Goal: Transaction & Acquisition: Purchase product/service

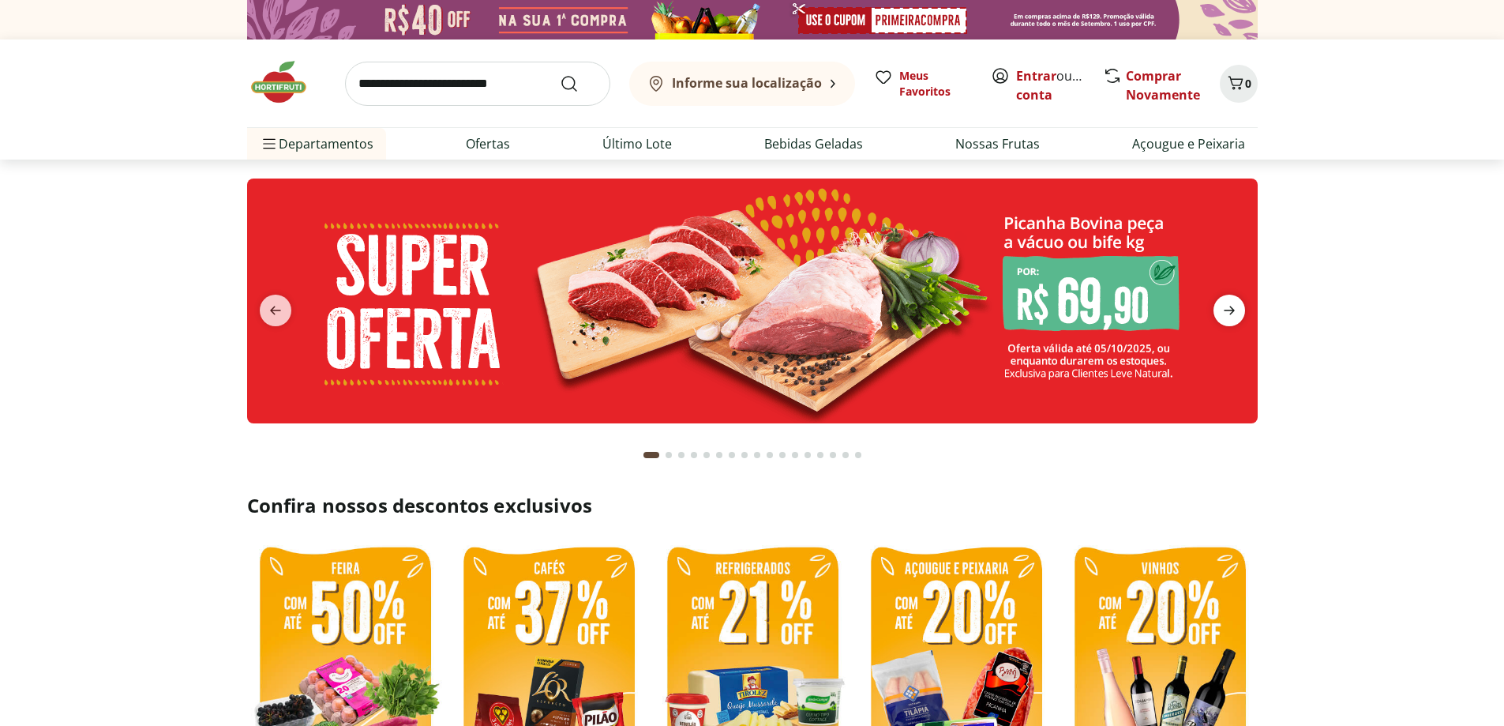
click at [1235, 306] on icon "next" at bounding box center [1229, 310] width 19 height 19
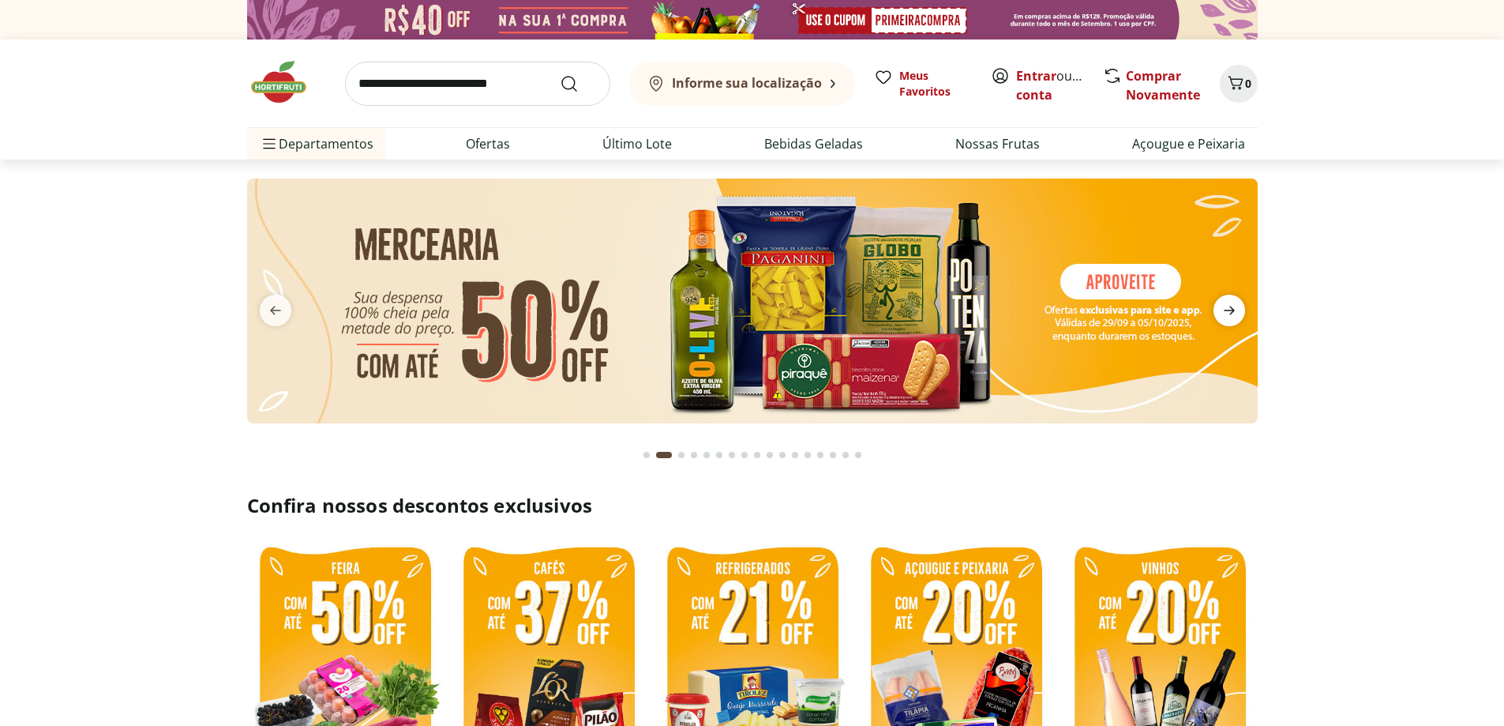
click at [1232, 309] on icon "next" at bounding box center [1229, 310] width 11 height 9
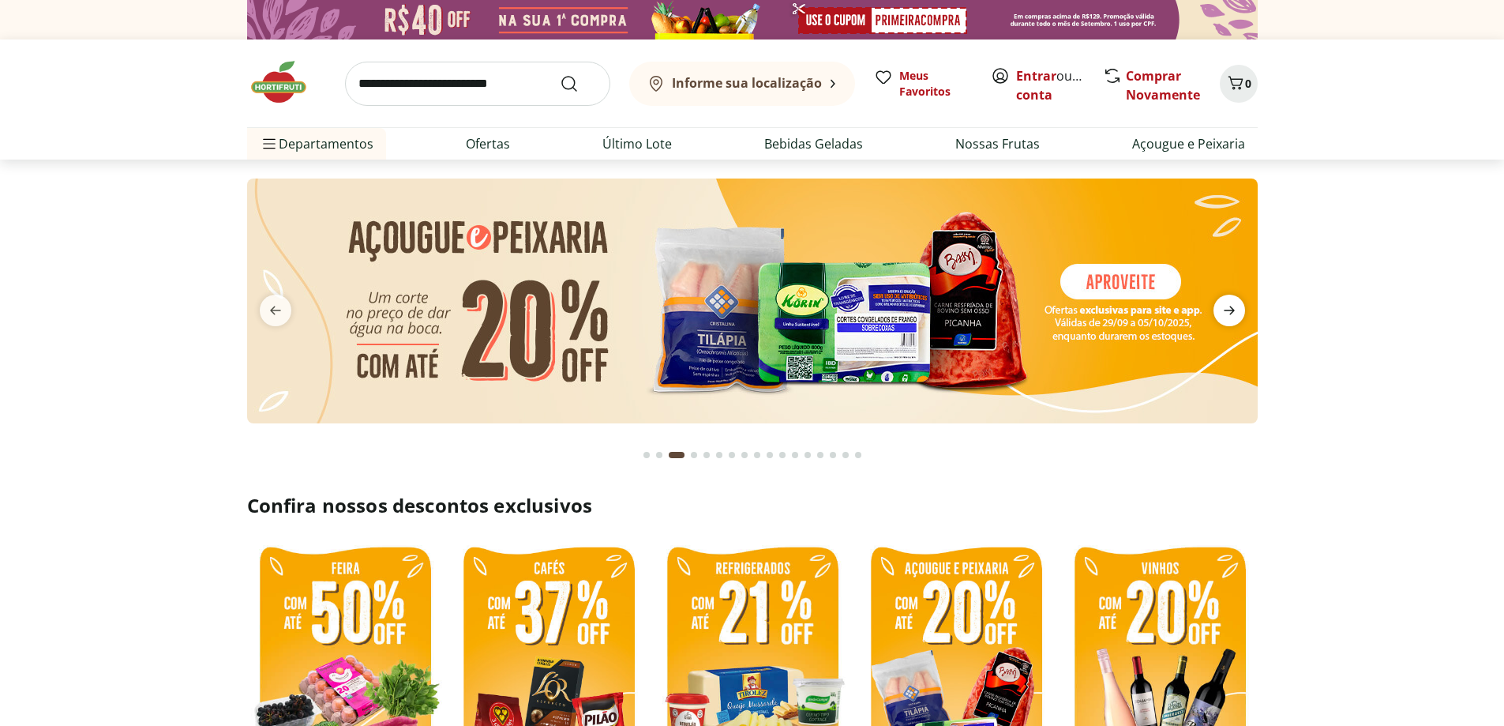
click at [1232, 309] on icon "next" at bounding box center [1229, 310] width 11 height 9
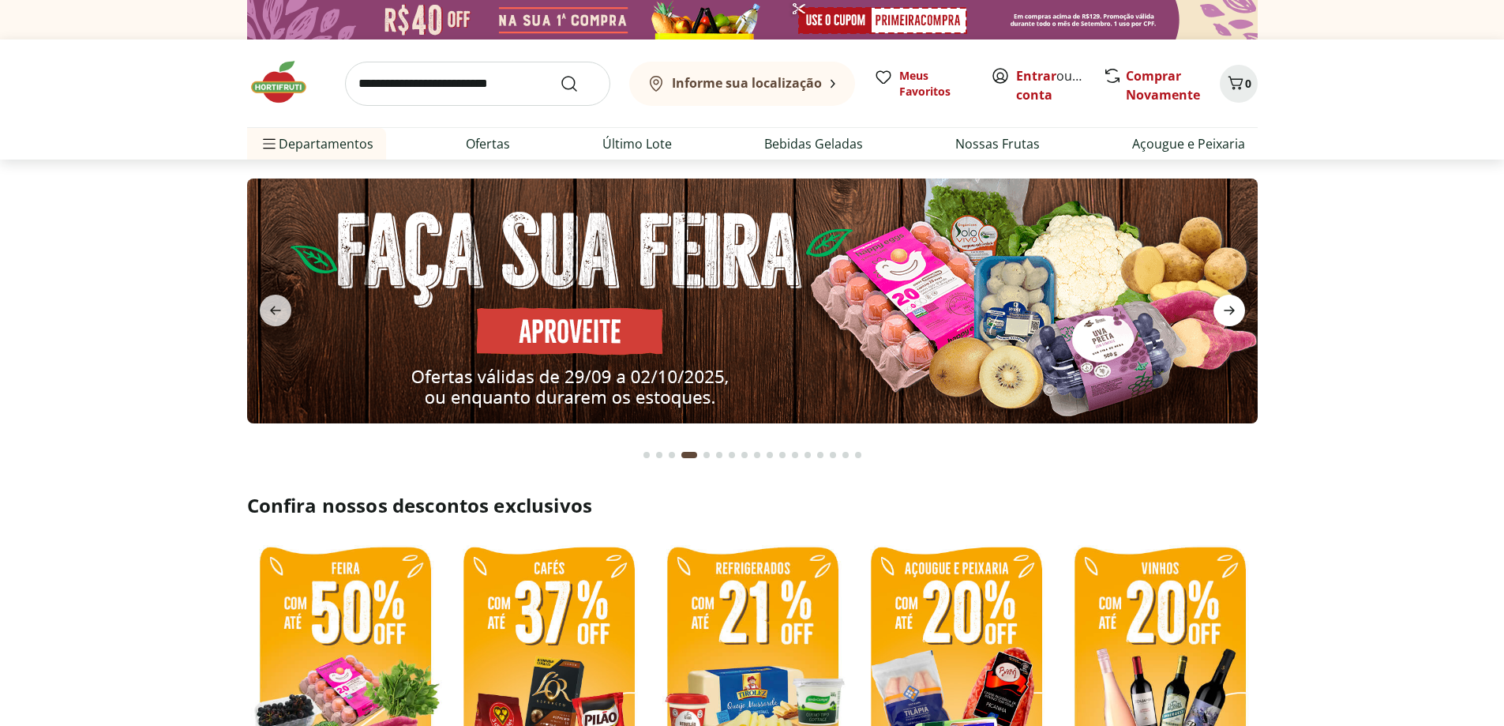
click at [1232, 309] on icon "next" at bounding box center [1229, 310] width 11 height 9
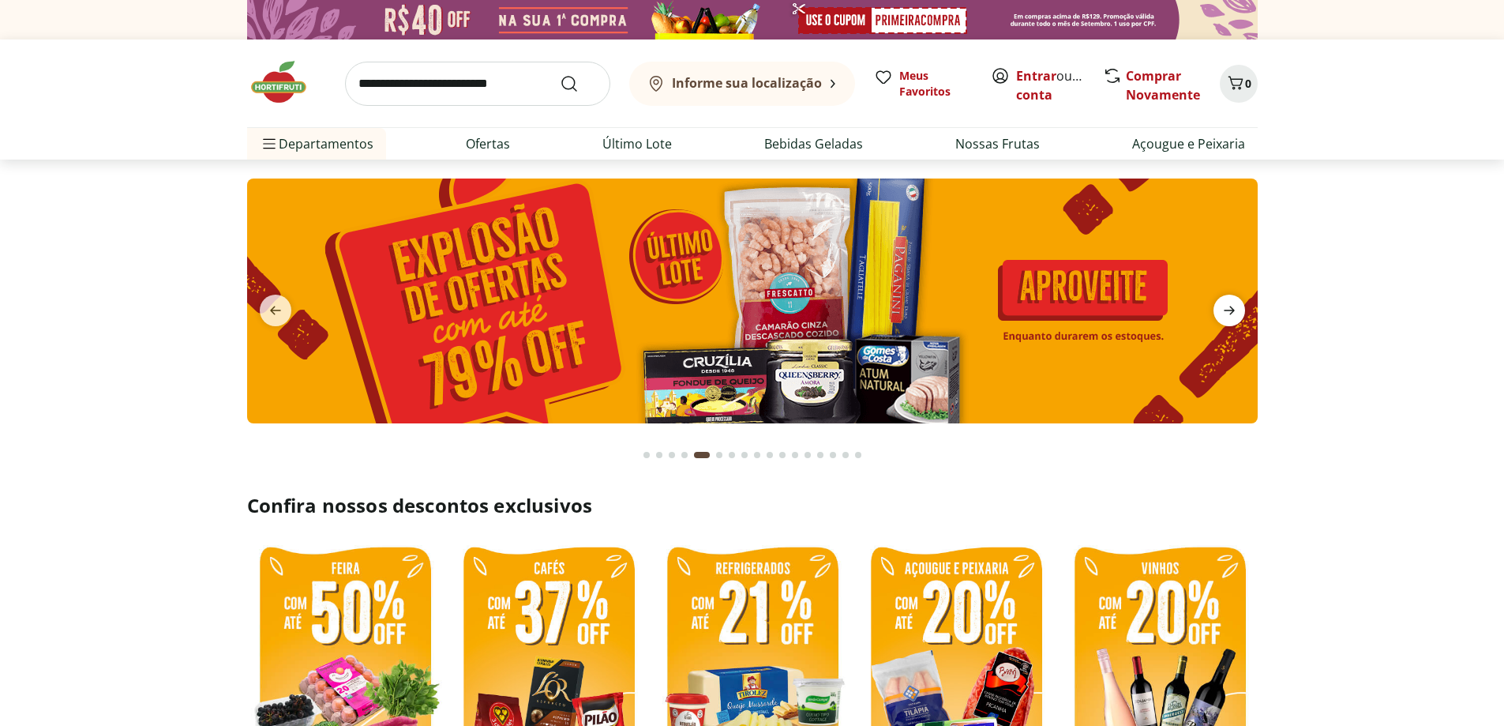
click at [1232, 309] on icon "next" at bounding box center [1229, 310] width 11 height 9
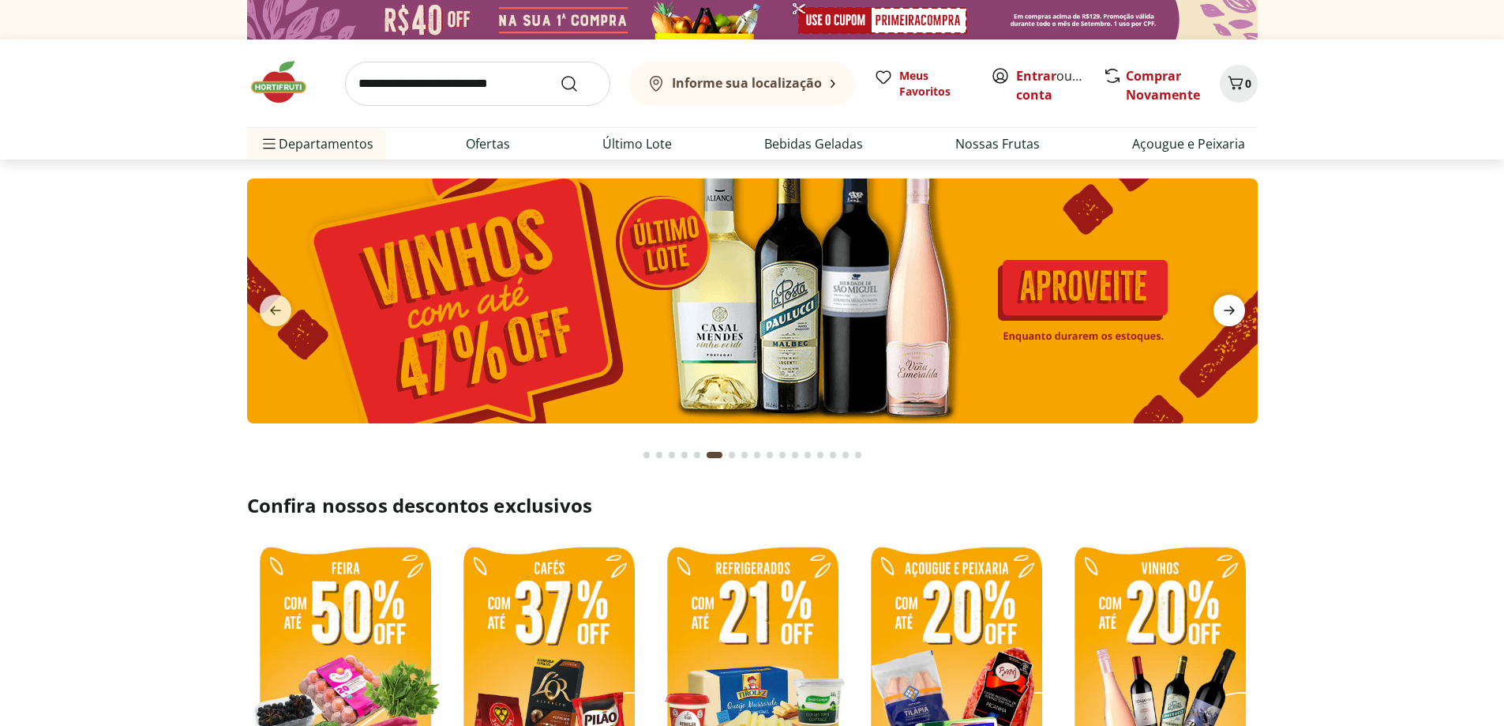
click at [1232, 309] on icon "next" at bounding box center [1229, 310] width 11 height 9
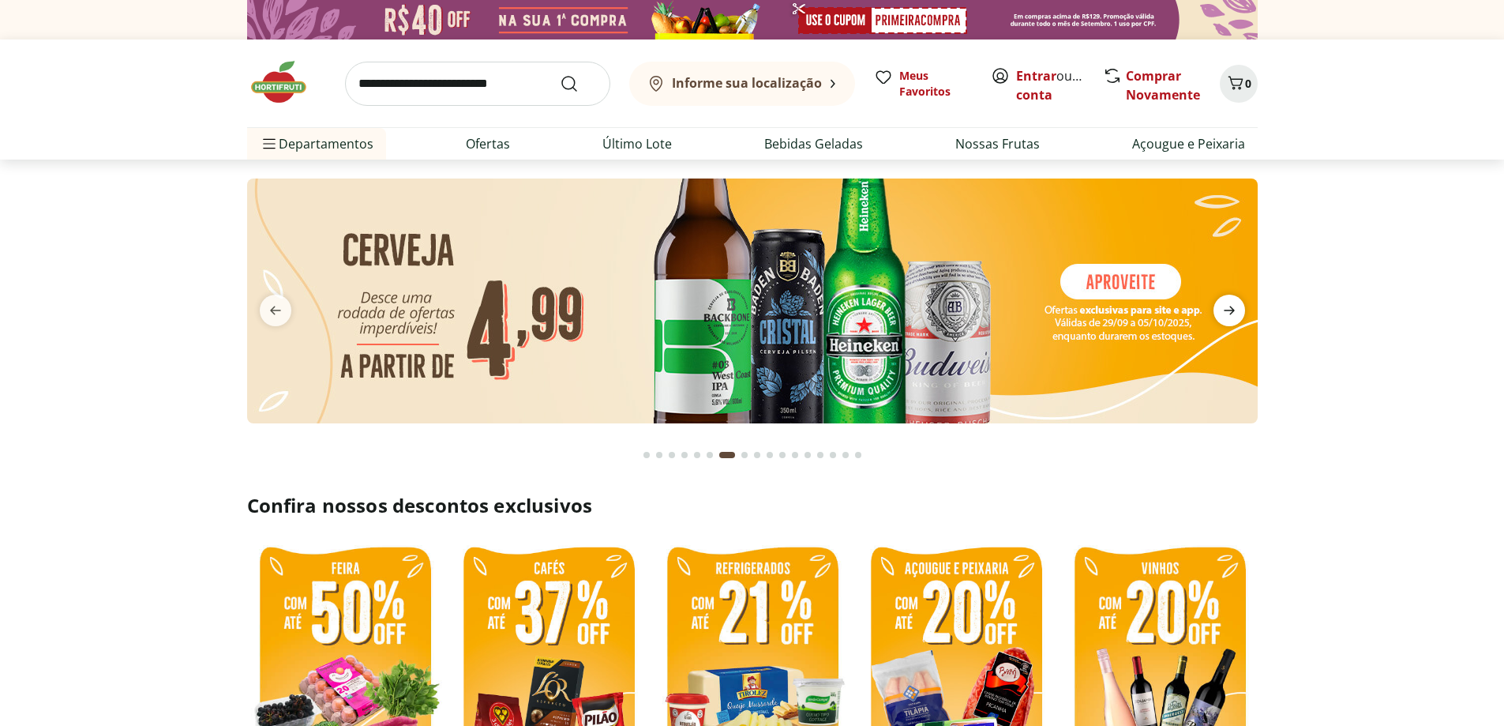
click at [1232, 309] on icon "next" at bounding box center [1229, 310] width 11 height 9
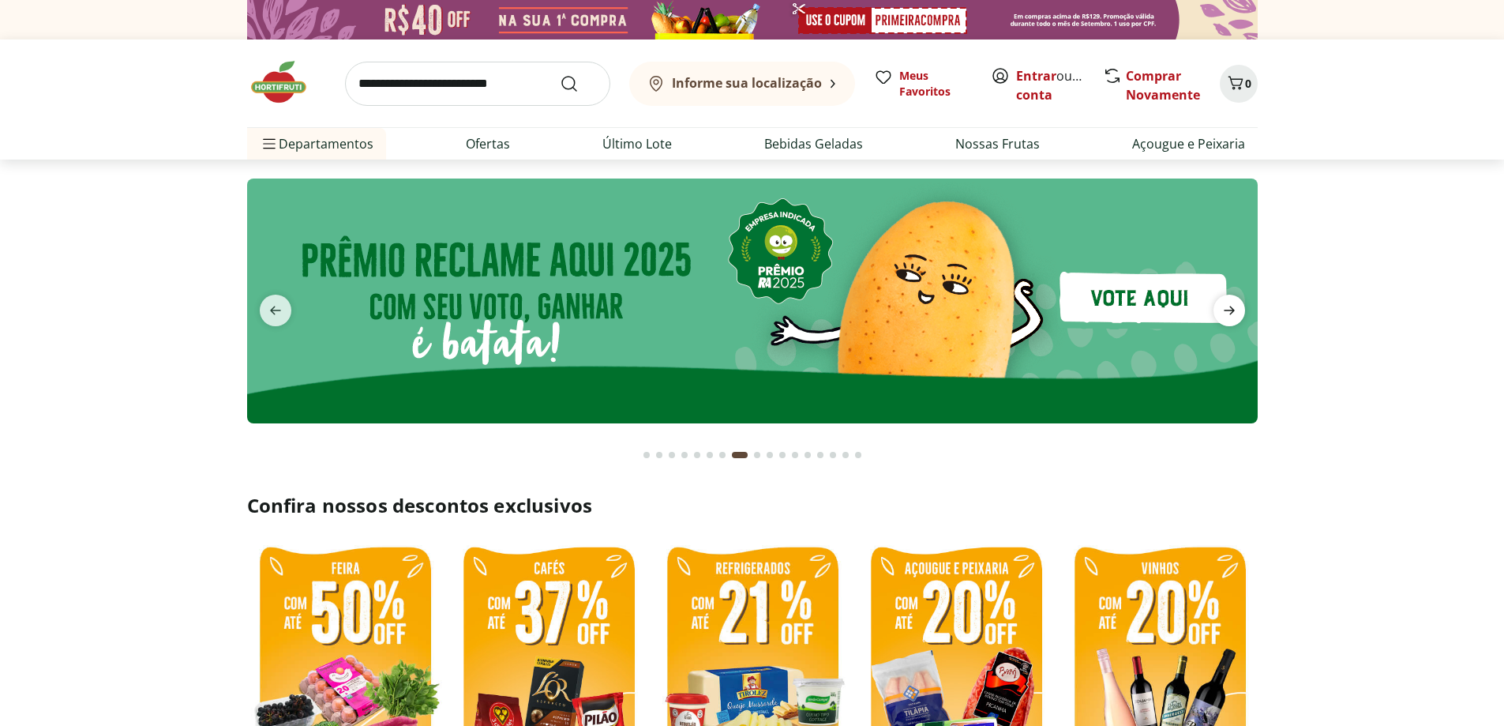
click at [1232, 309] on icon "next" at bounding box center [1229, 310] width 11 height 9
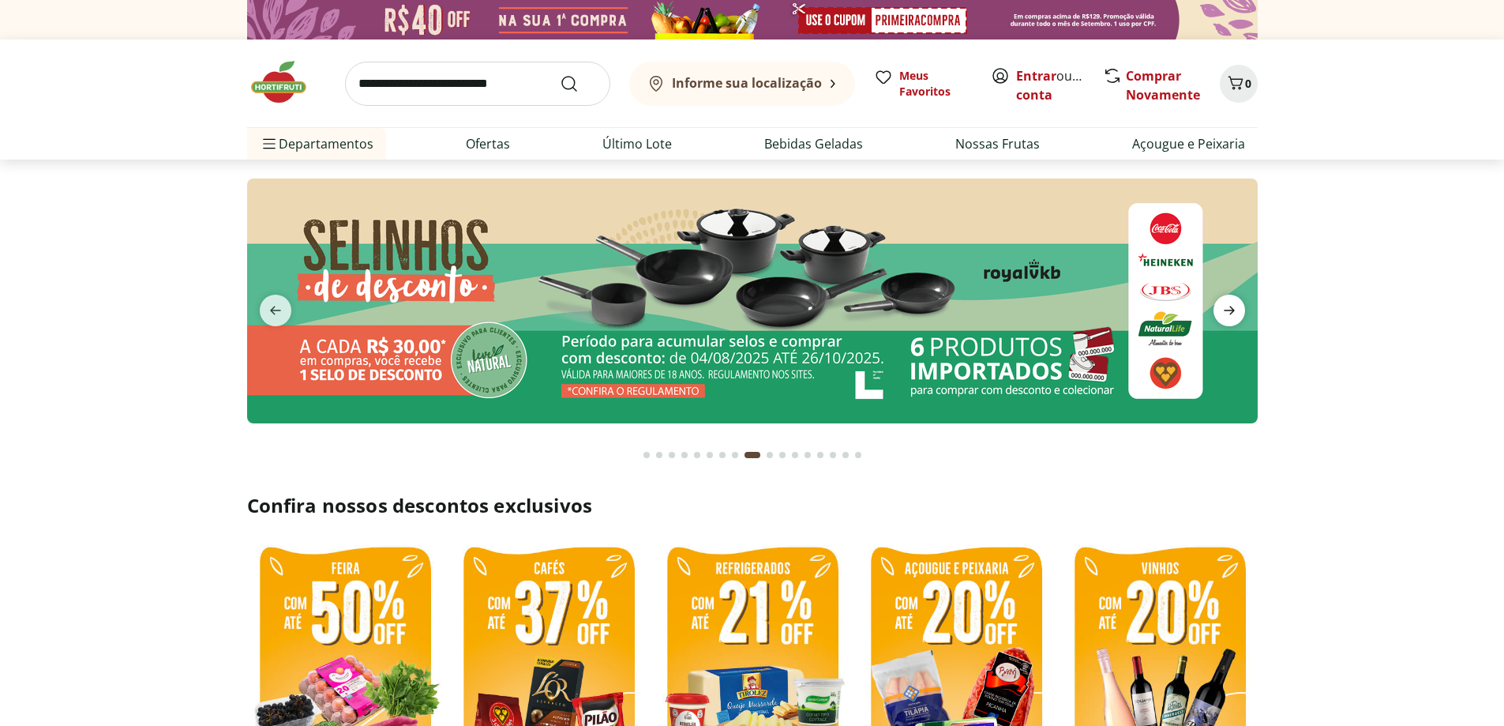
click at [1232, 309] on icon "next" at bounding box center [1229, 310] width 11 height 9
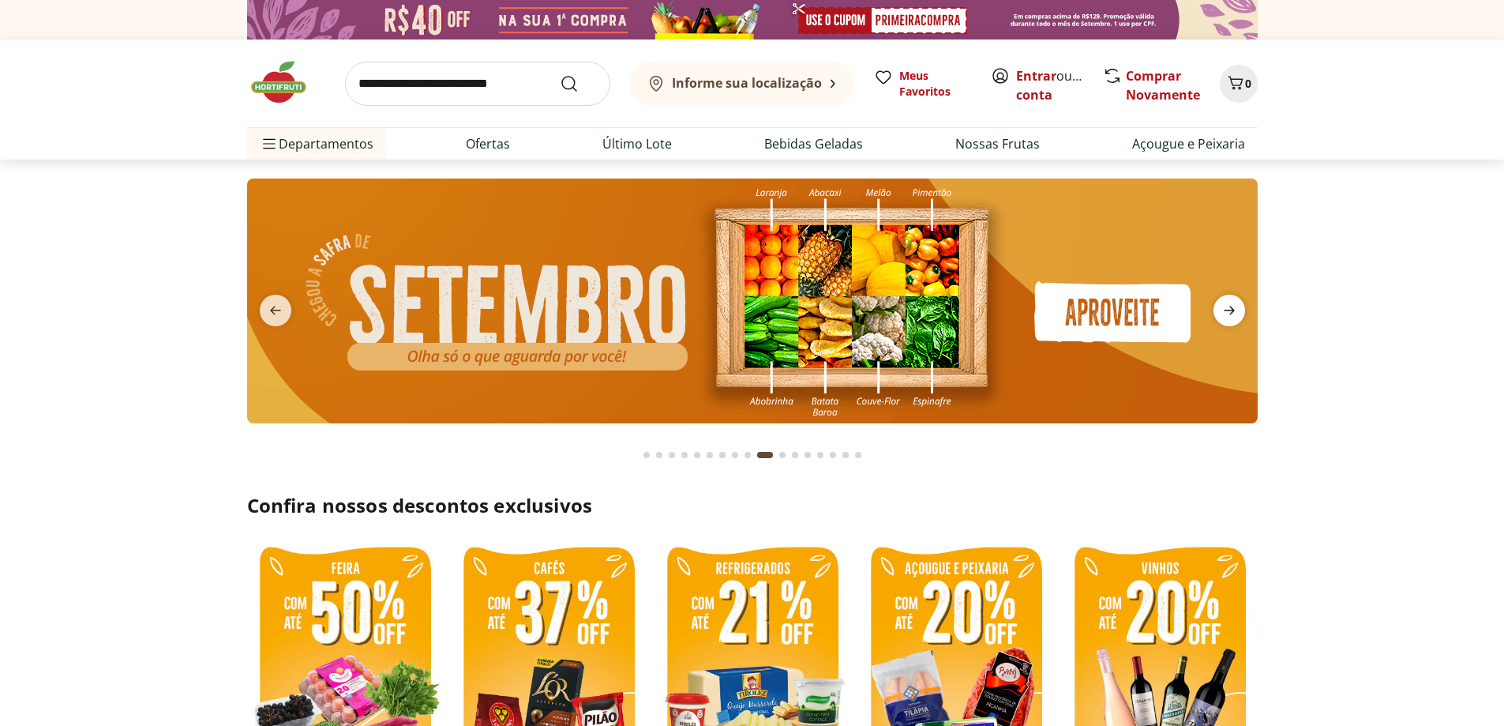
click at [1232, 309] on icon "next" at bounding box center [1229, 310] width 11 height 9
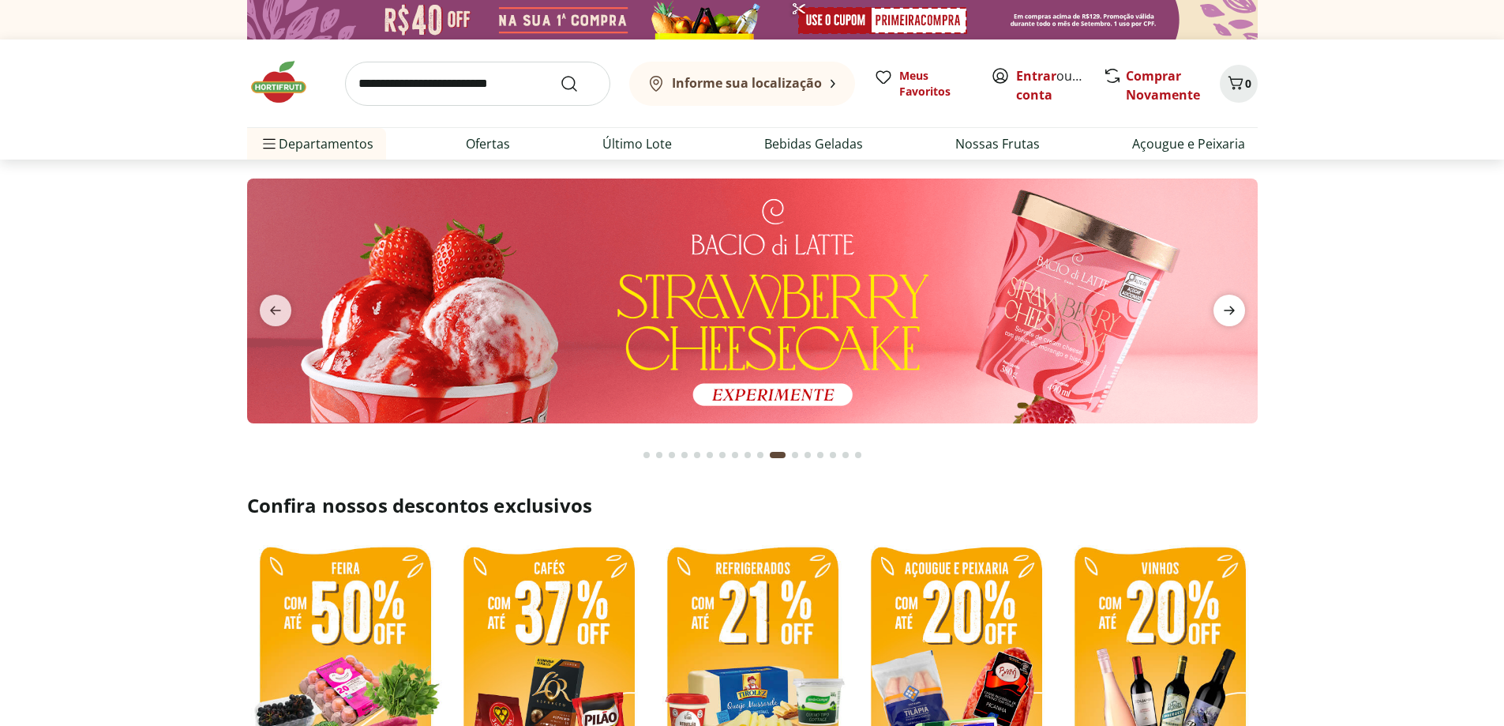
click at [1232, 309] on icon "next" at bounding box center [1229, 310] width 11 height 9
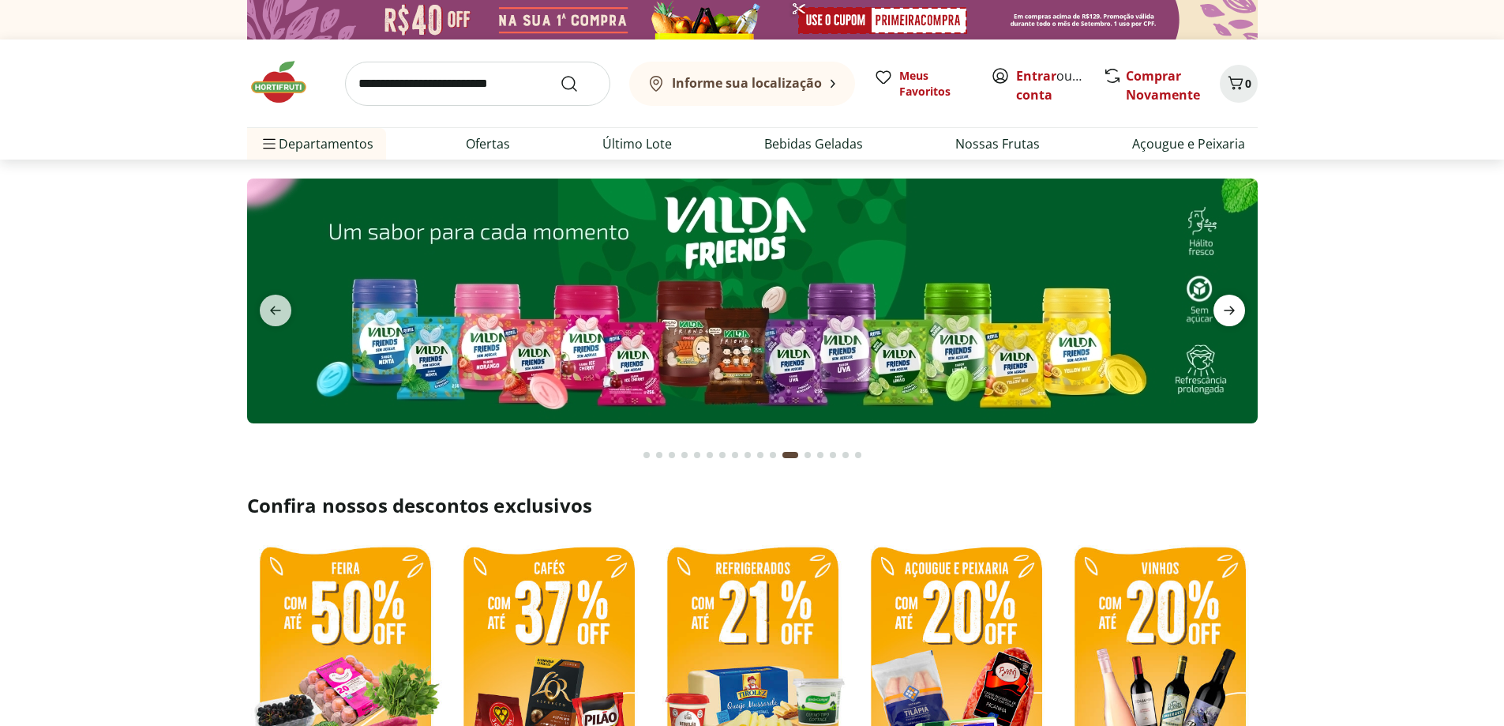
click at [1232, 309] on icon "next" at bounding box center [1229, 310] width 11 height 9
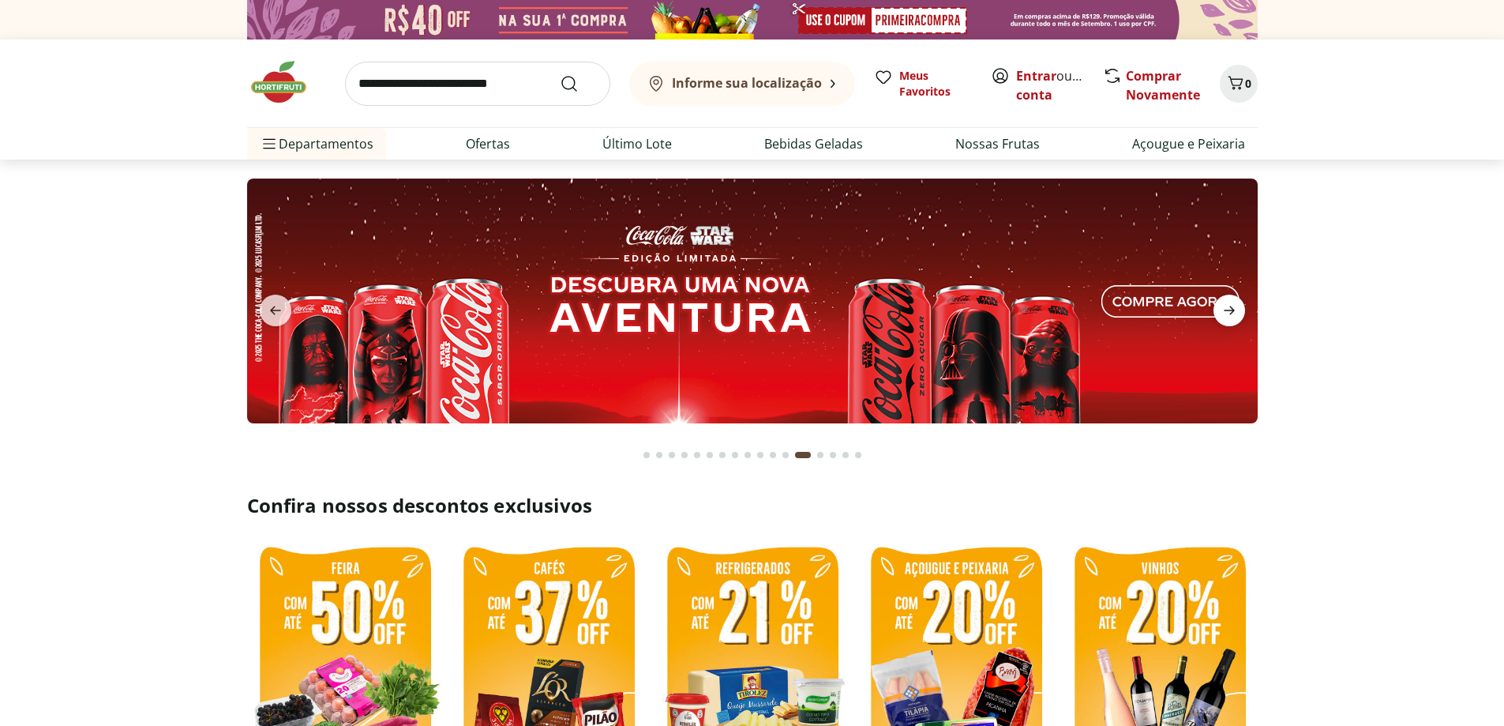
click at [1232, 309] on icon "next" at bounding box center [1229, 310] width 11 height 9
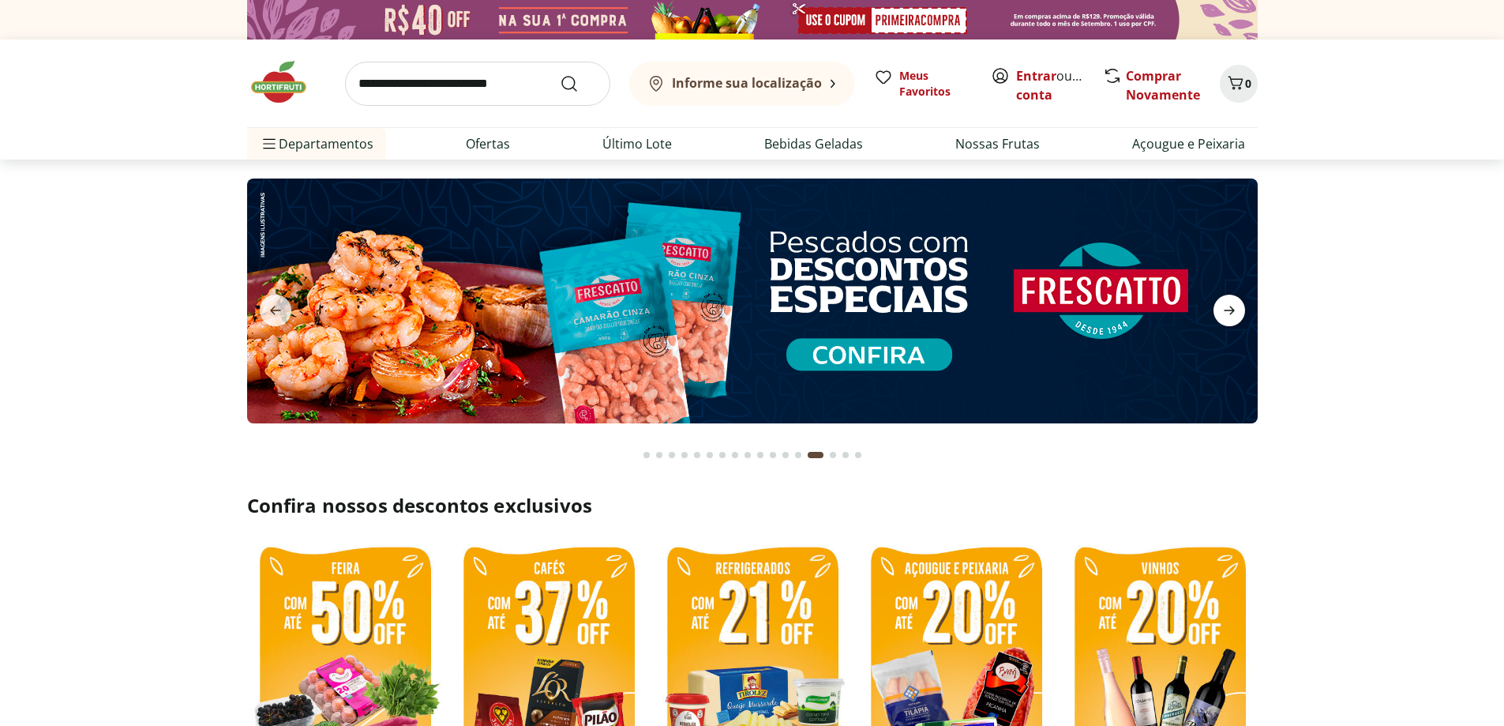
click at [1232, 309] on icon "next" at bounding box center [1229, 310] width 11 height 9
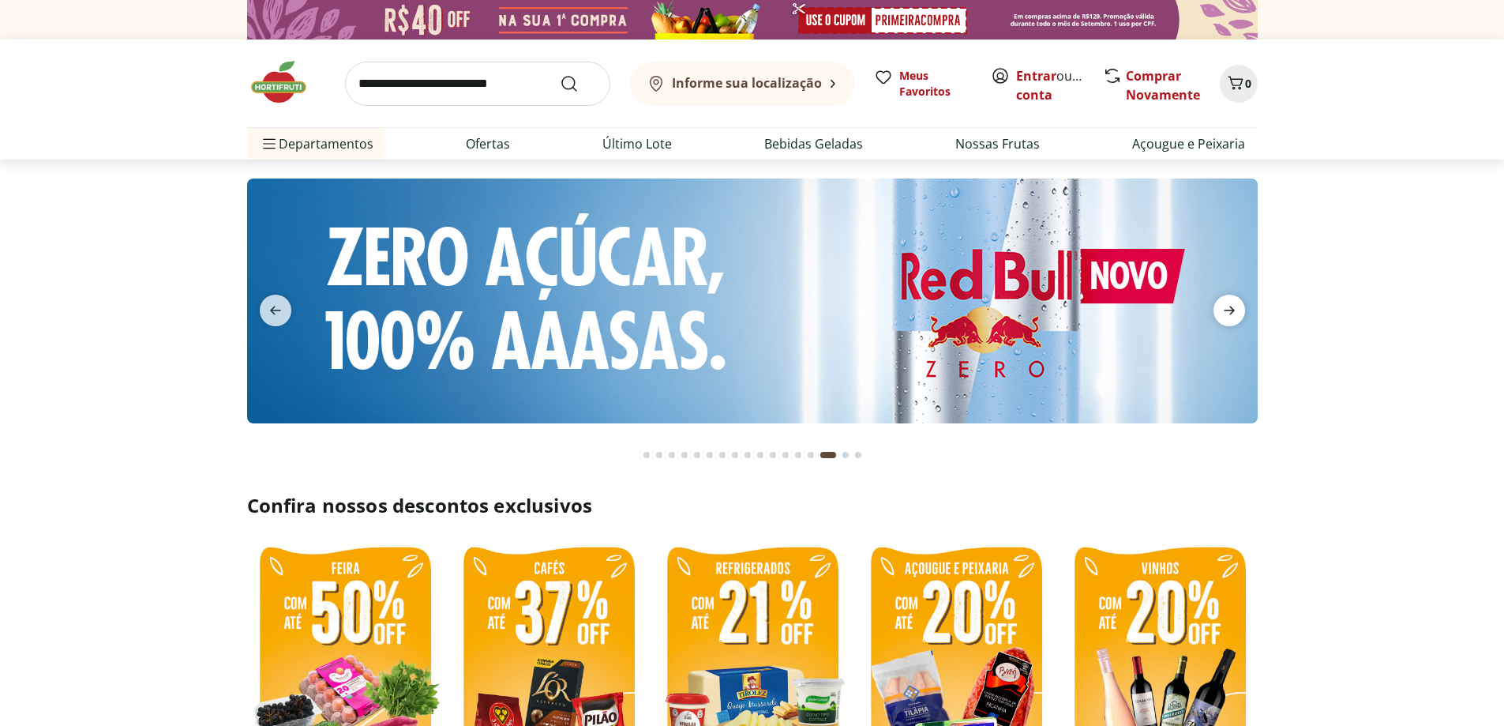
click at [1232, 309] on icon "next" at bounding box center [1229, 310] width 11 height 9
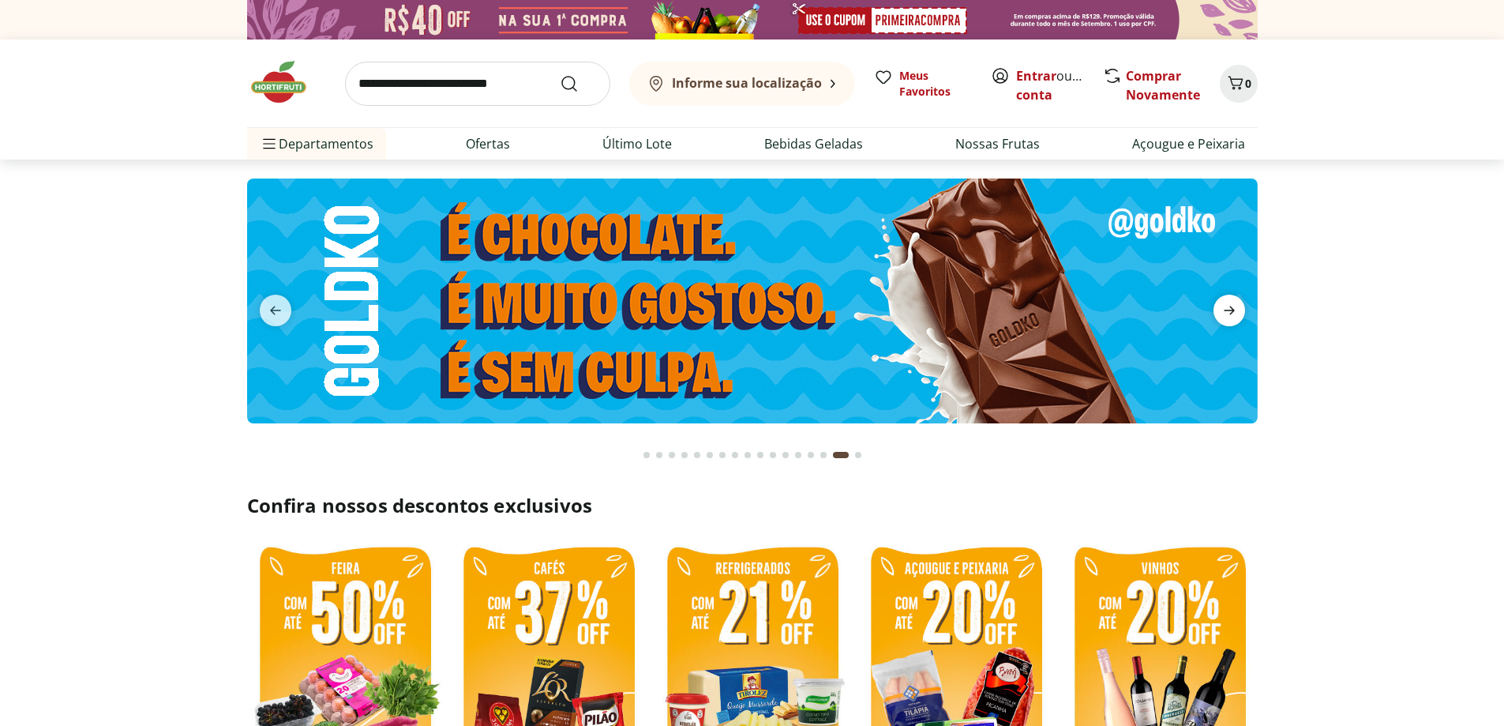
click at [1232, 309] on icon "next" at bounding box center [1229, 310] width 11 height 9
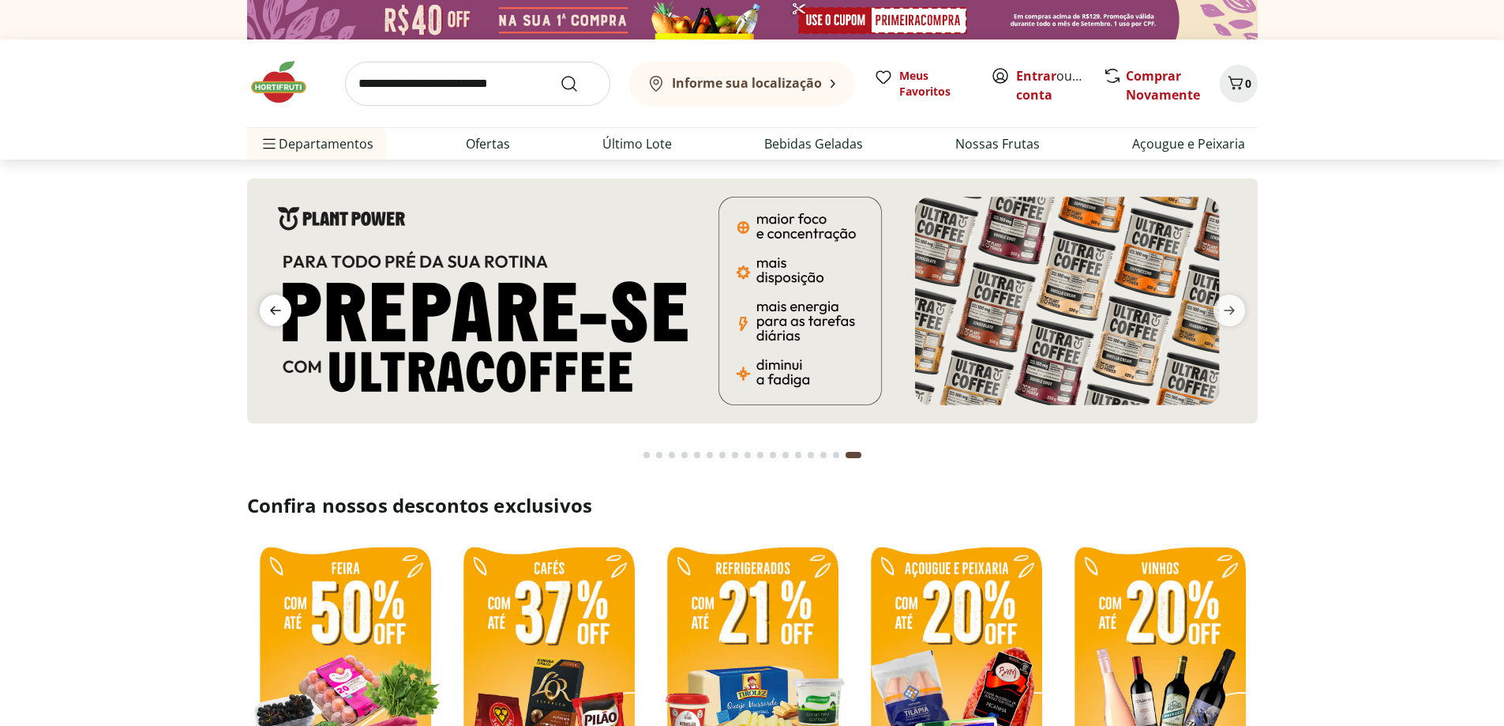
click at [274, 302] on icon "previous" at bounding box center [275, 310] width 19 height 19
click at [266, 305] on icon "previous" at bounding box center [275, 310] width 19 height 19
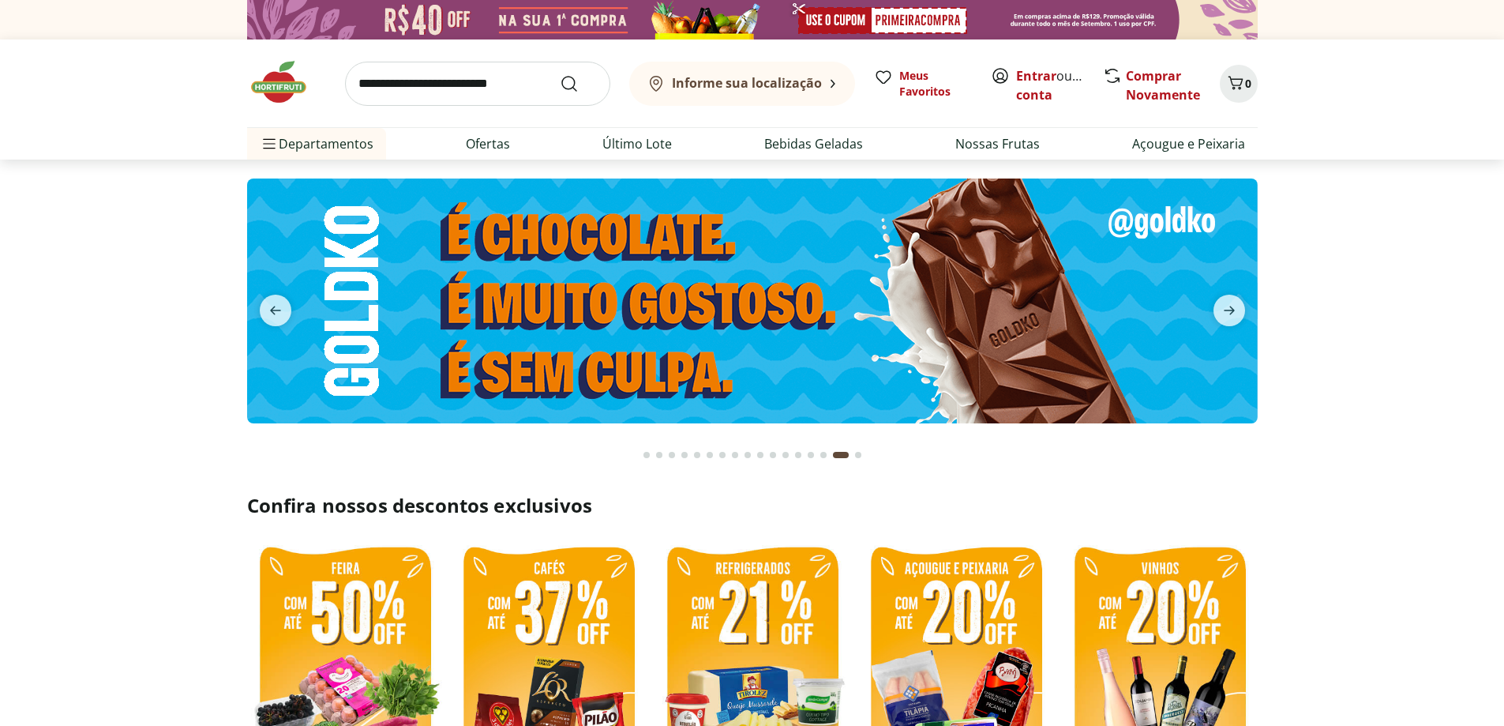
click at [716, 276] on img at bounding box center [751, 300] width 1011 height 245
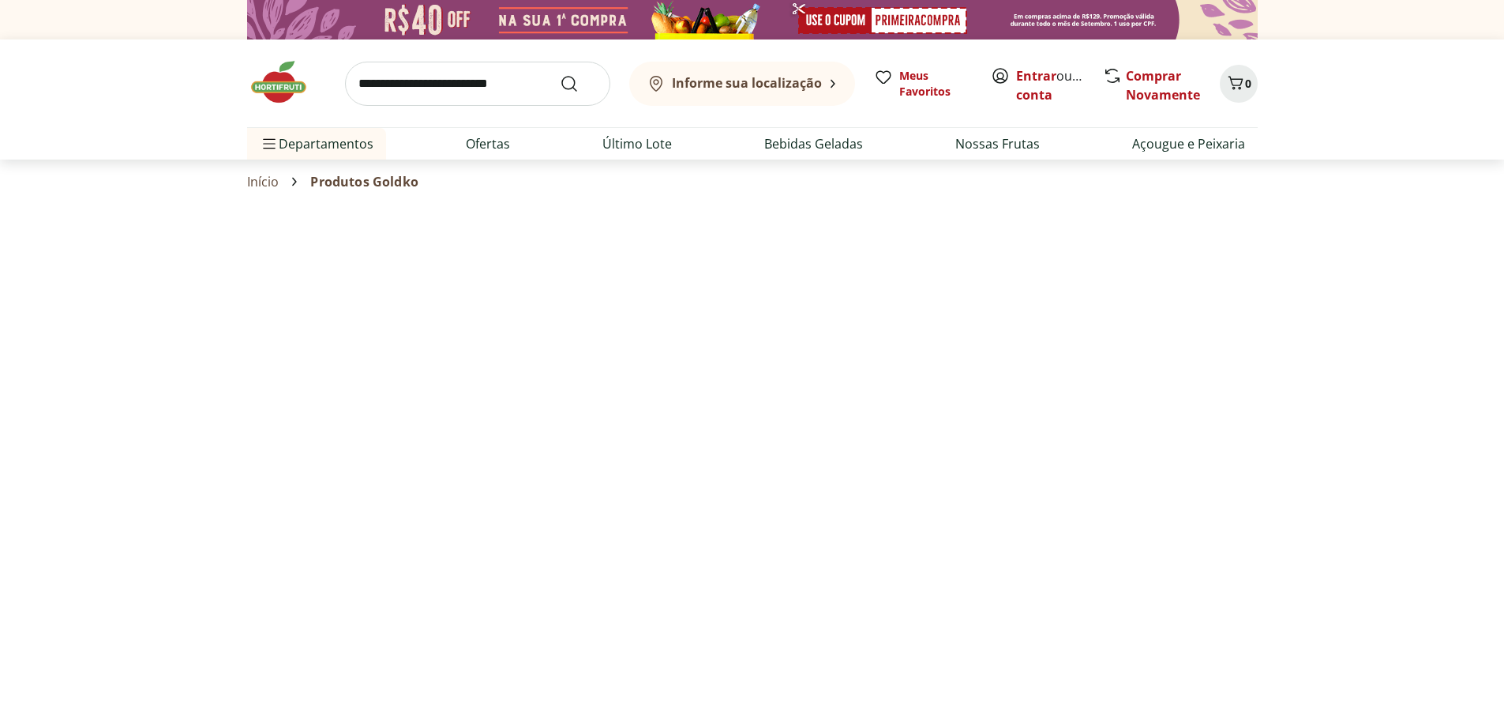
select select "**********"
